Goal: Book appointment/travel/reservation

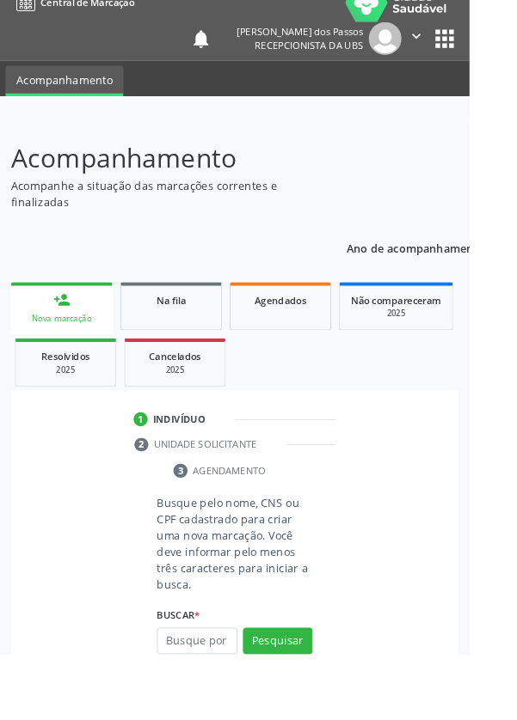
scroll to position [20, 0]
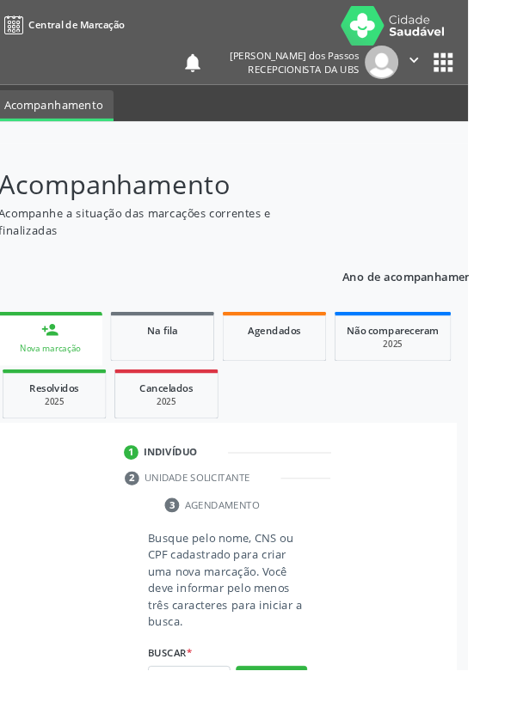
click at [205, 719] on input "text" at bounding box center [217, 730] width 89 height 29
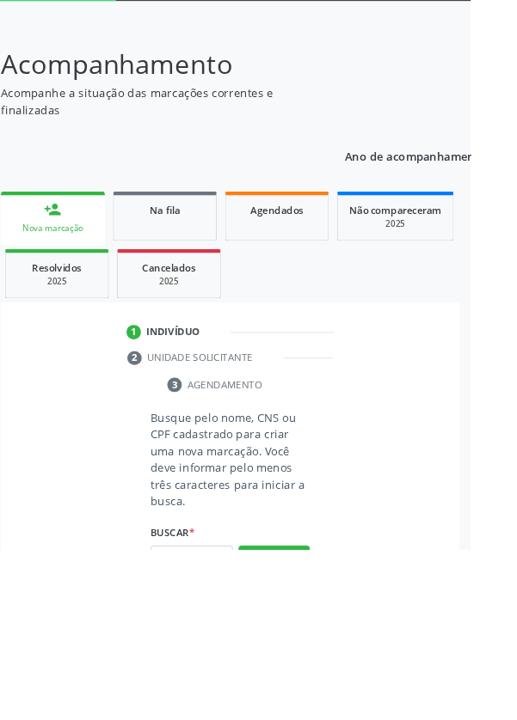
scroll to position [135, 0]
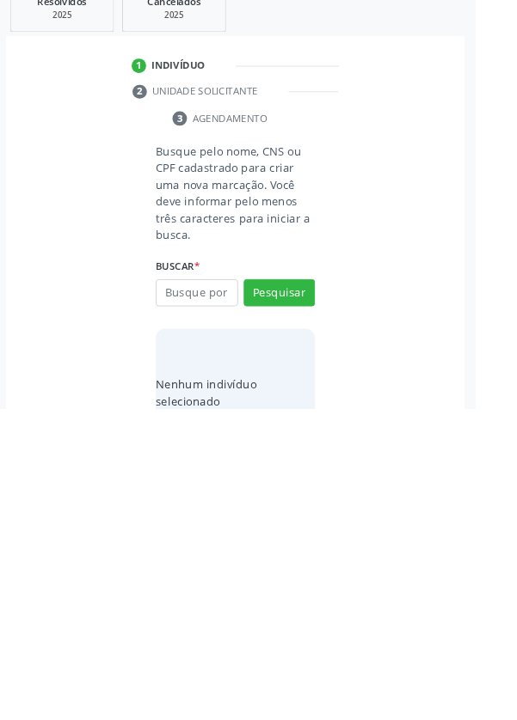
click at [206, 594] on input "text" at bounding box center [217, 595] width 89 height 29
type input "74102478434"
click at [310, 599] on button "Pesquisar" at bounding box center [305, 595] width 77 height 29
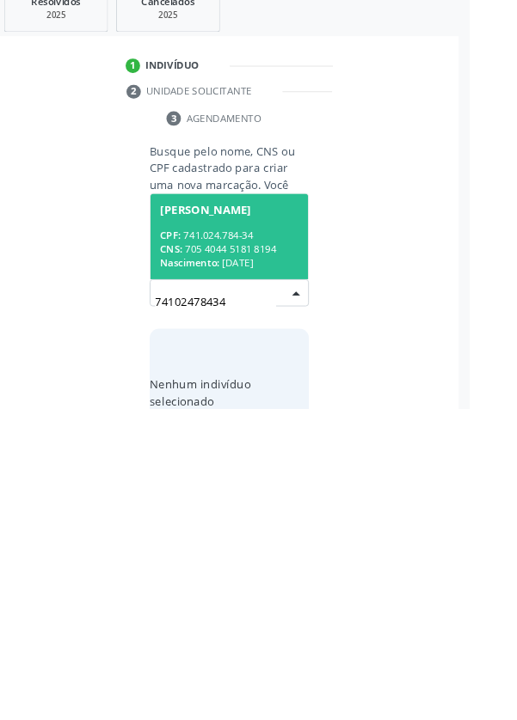
scroll to position [135, 0]
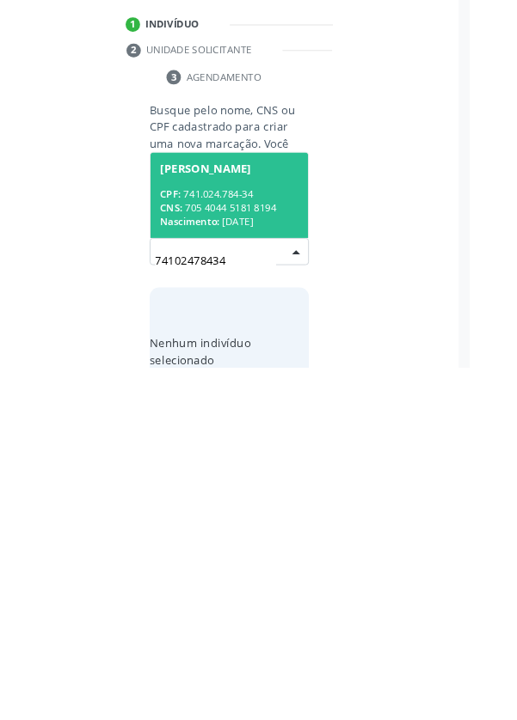
click at [236, 527] on div "CPF: 741.024.784-34" at bounding box center [258, 534] width 149 height 15
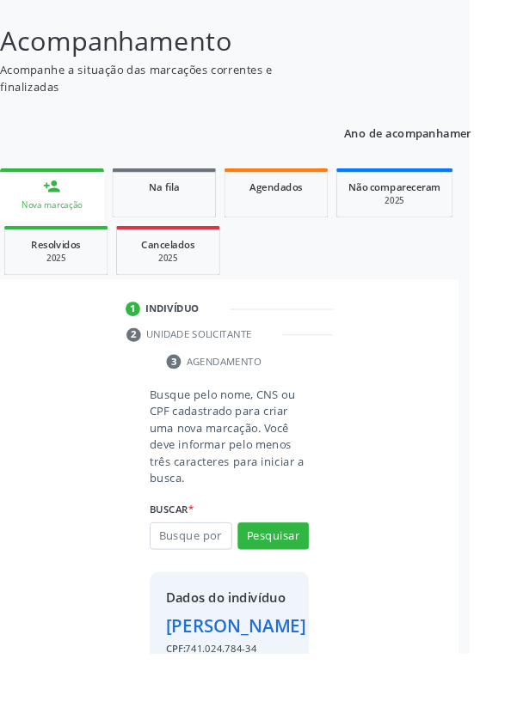
scroll to position [99, 0]
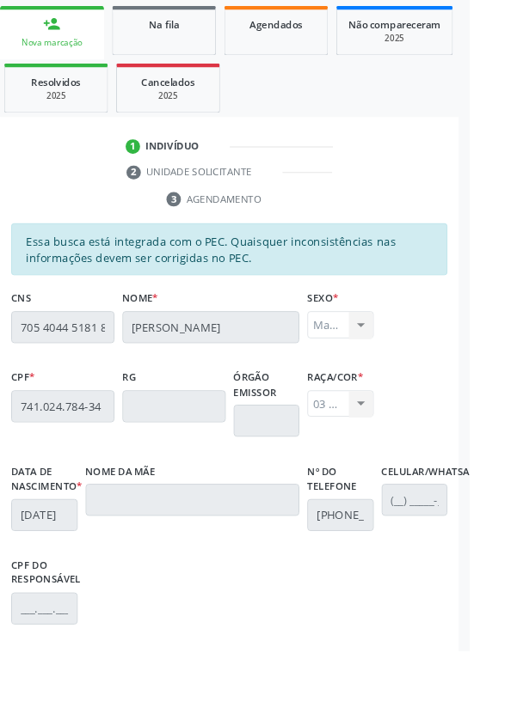
scroll to position [408, 0]
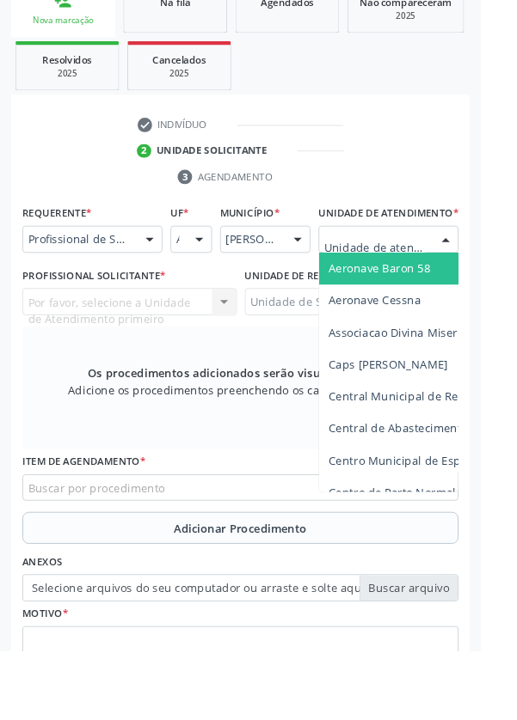
scroll to position [415, 0]
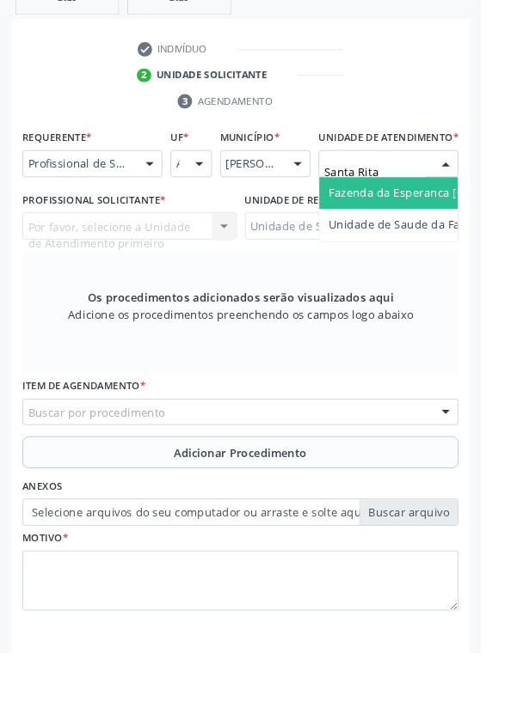
type input "Santa Rita"
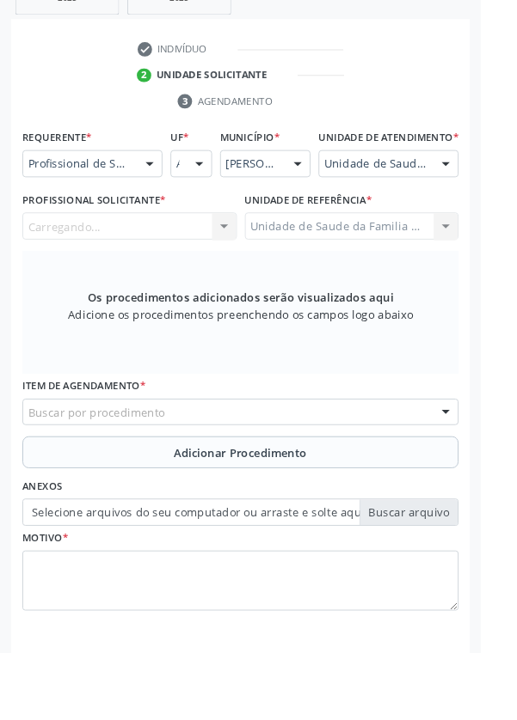
click at [129, 277] on div "Carregando... Nenhum resultado encontrado para: " " Não há nenhuma opção para s…" at bounding box center [139, 262] width 230 height 29
click at [119, 277] on div "Carregando... Nenhum resultado encontrado para: " " Não há nenhuma opção para s…" at bounding box center [139, 262] width 230 height 29
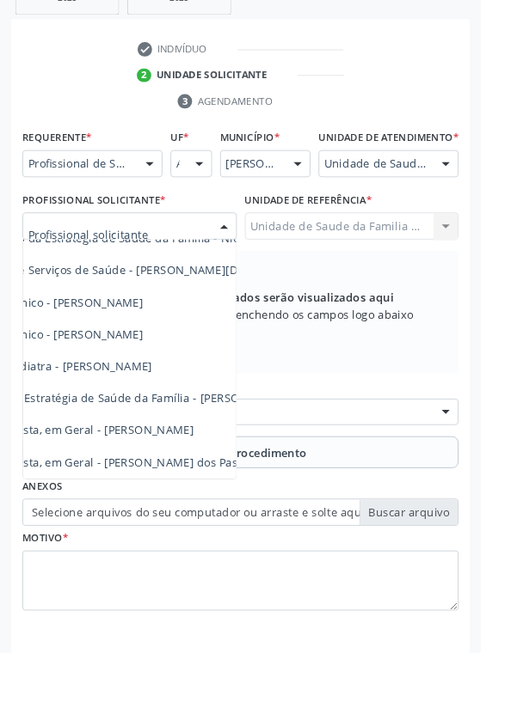
scroll to position [156, 98]
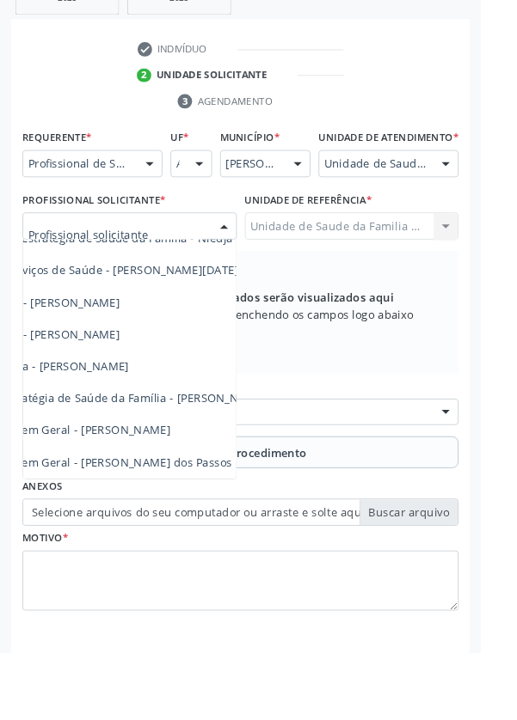
click at [205, 456] on span "Médico da Estratégia de Saúde da Família - [PERSON_NAME]" at bounding box center [111, 447] width 349 height 16
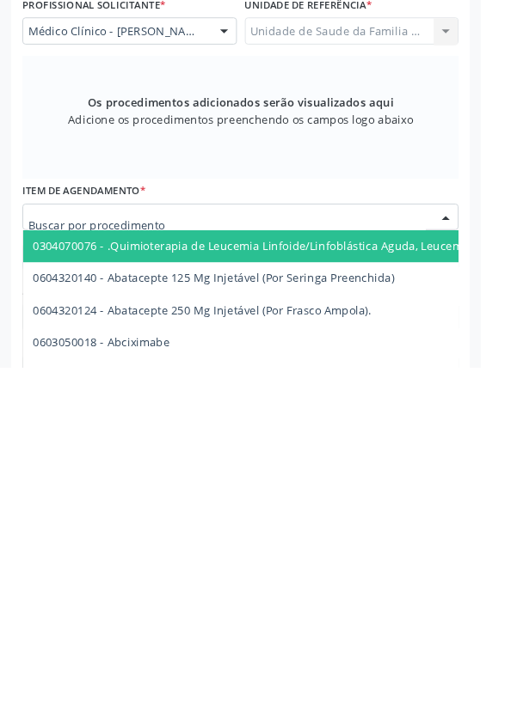
scroll to position [424, 0]
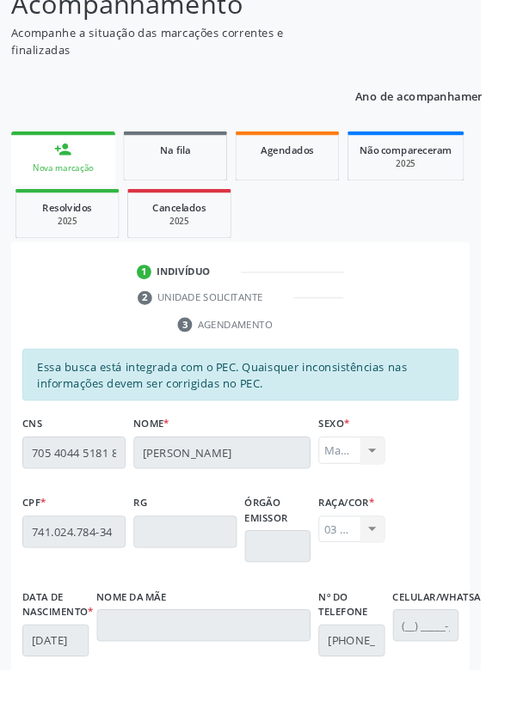
scroll to position [190, 0]
